Goal: Task Accomplishment & Management: Use online tool/utility

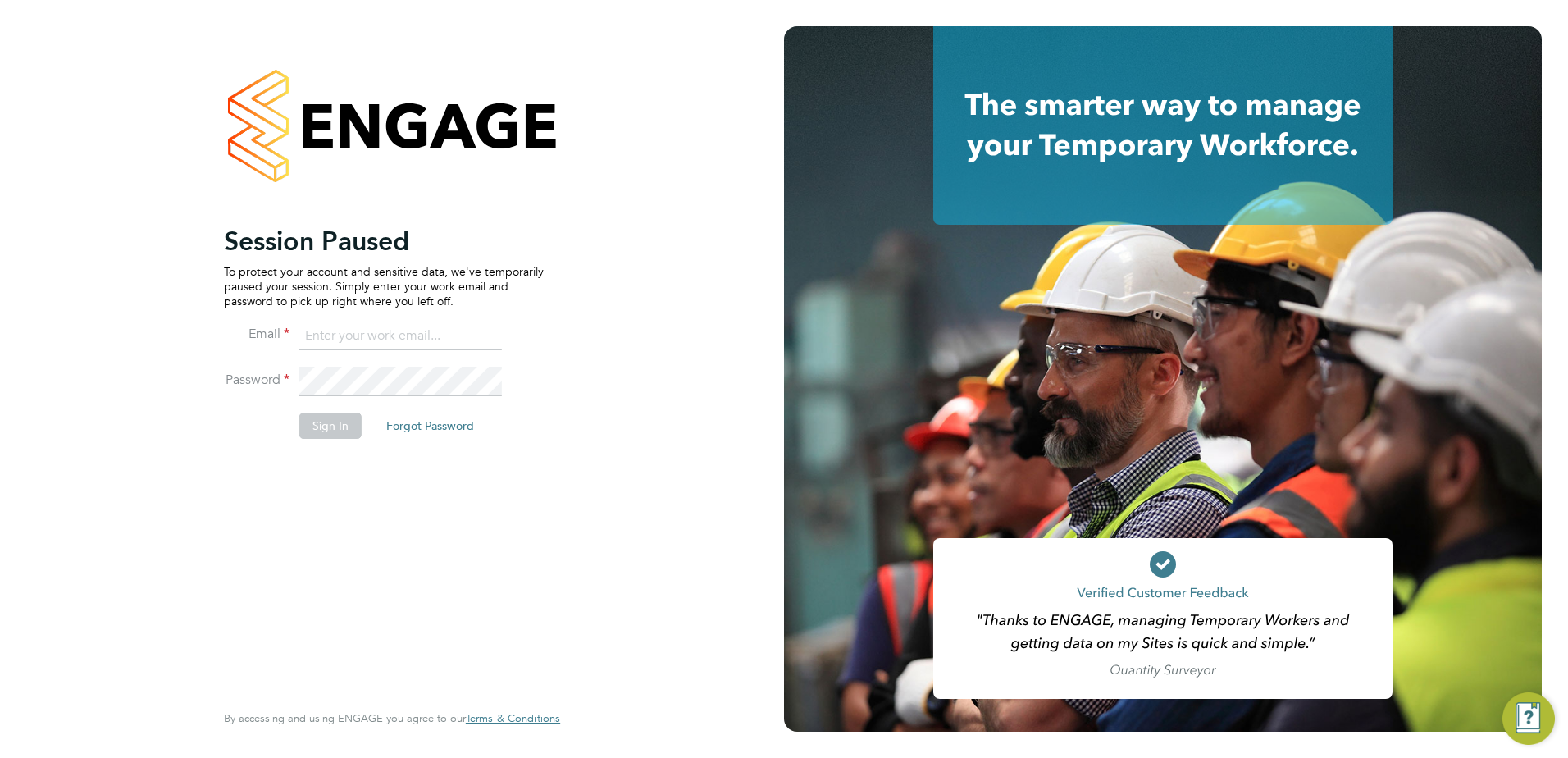
type input "fesouth@protocol.co.uk"
click at [323, 400] on li "Password" at bounding box center [384, 390] width 320 height 46
click at [321, 426] on button "Sign In" at bounding box center [331, 426] width 63 height 26
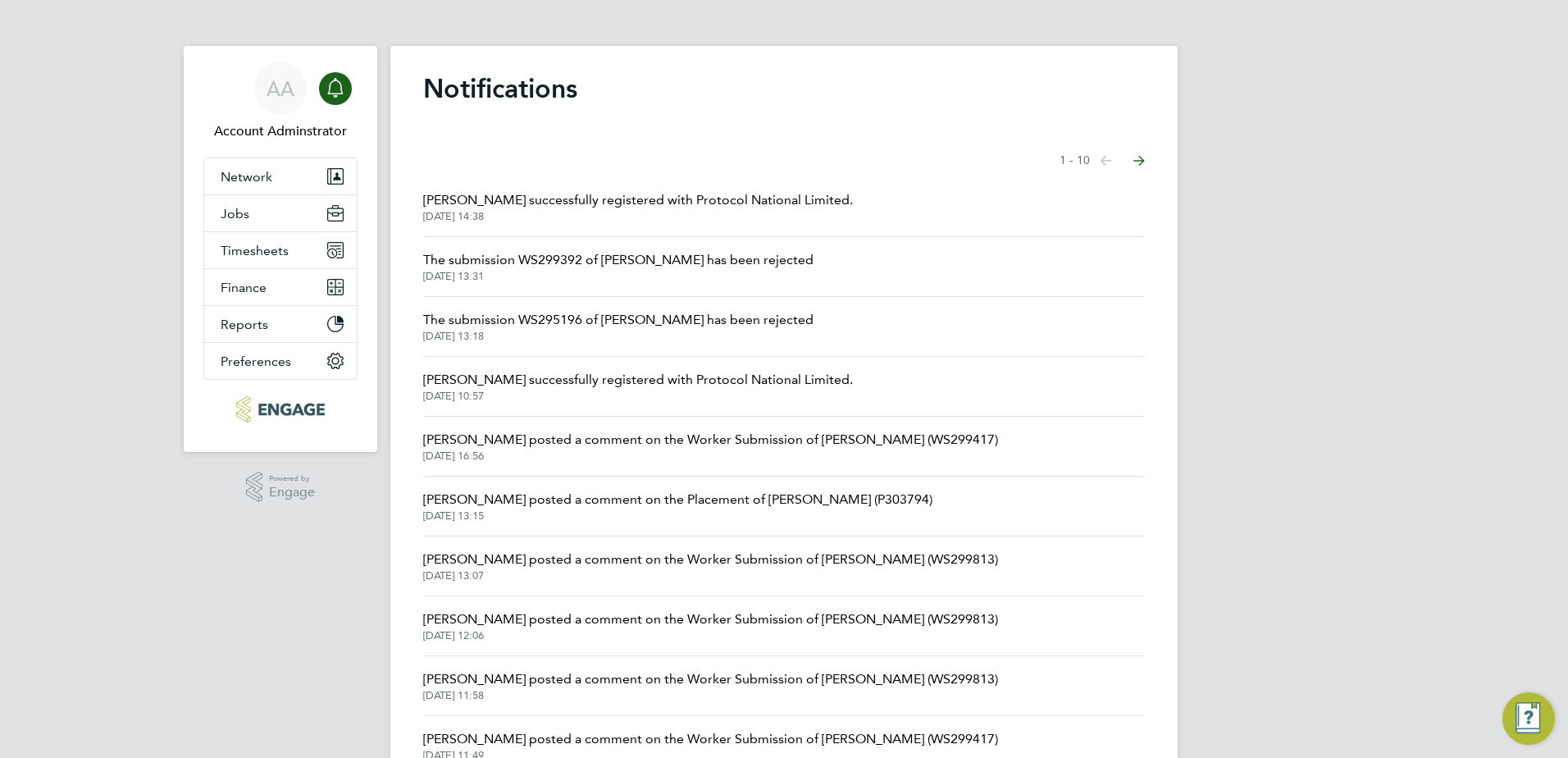
click at [1286, 270] on div "AA Account Adminstrator Notifications Applications: Network Team Members Busine…" at bounding box center [784, 417] width 1568 height 835
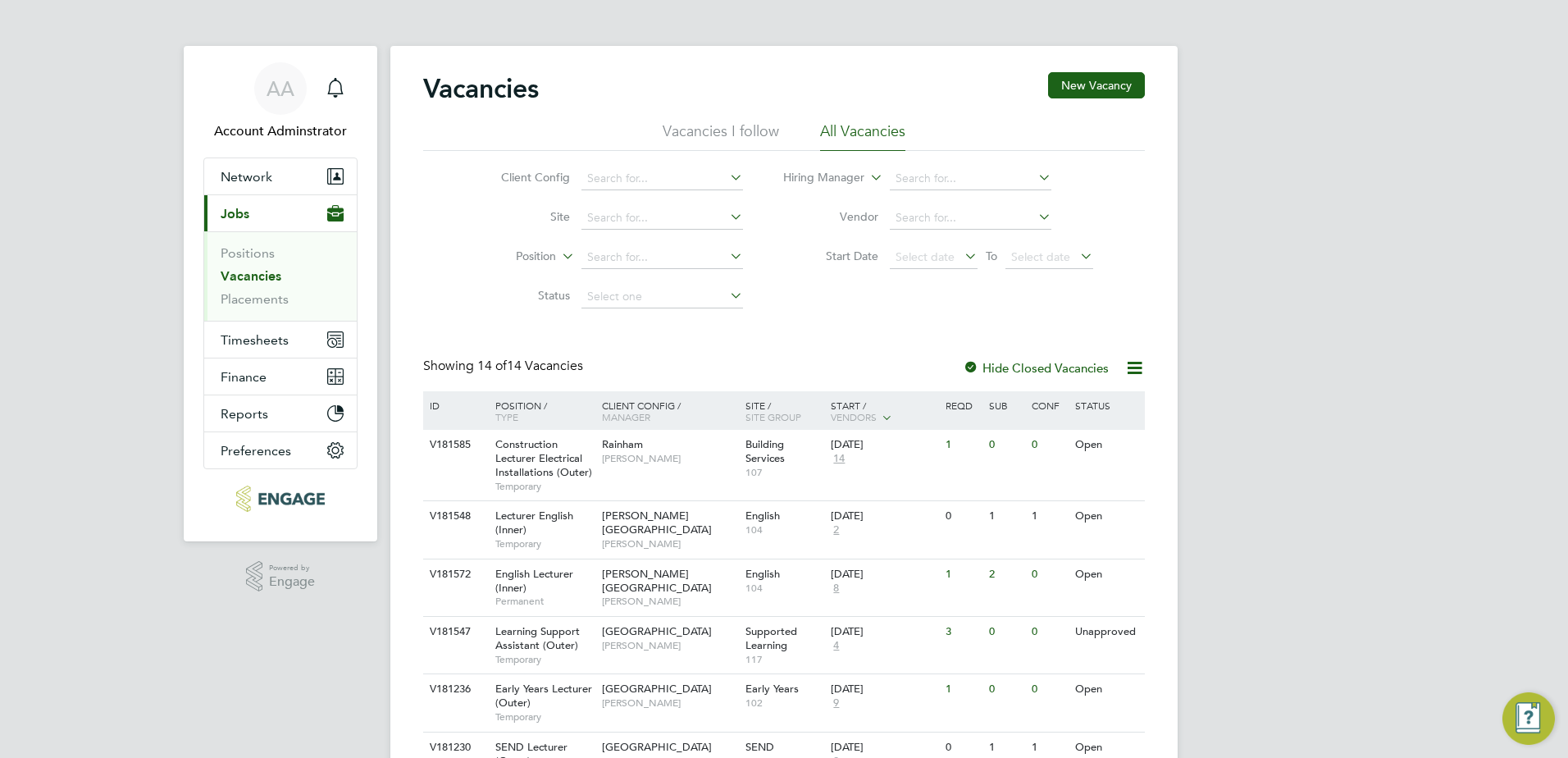
click at [246, 275] on link "Vacancies" at bounding box center [251, 276] width 61 height 15
click at [241, 273] on link "Vacancies" at bounding box center [251, 276] width 61 height 15
click at [1200, 266] on div "AA Account Adminstrator Notifications Applications: Network Team Members Busine…" at bounding box center [784, 684] width 1568 height 1367
